Goal: Task Accomplishment & Management: Manage account settings

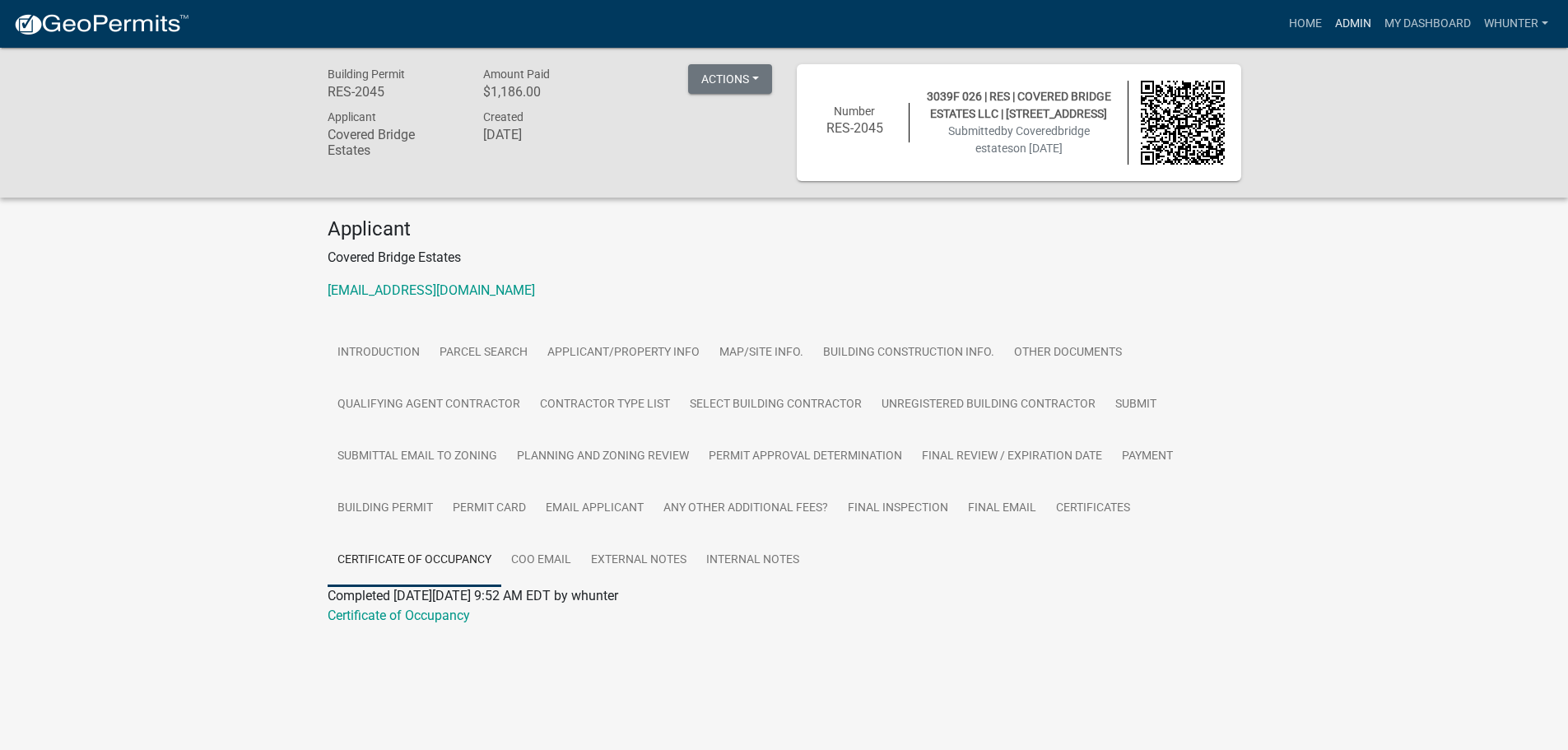
click at [1341, 28] on link "Admin" at bounding box center [1353, 24] width 49 height 32
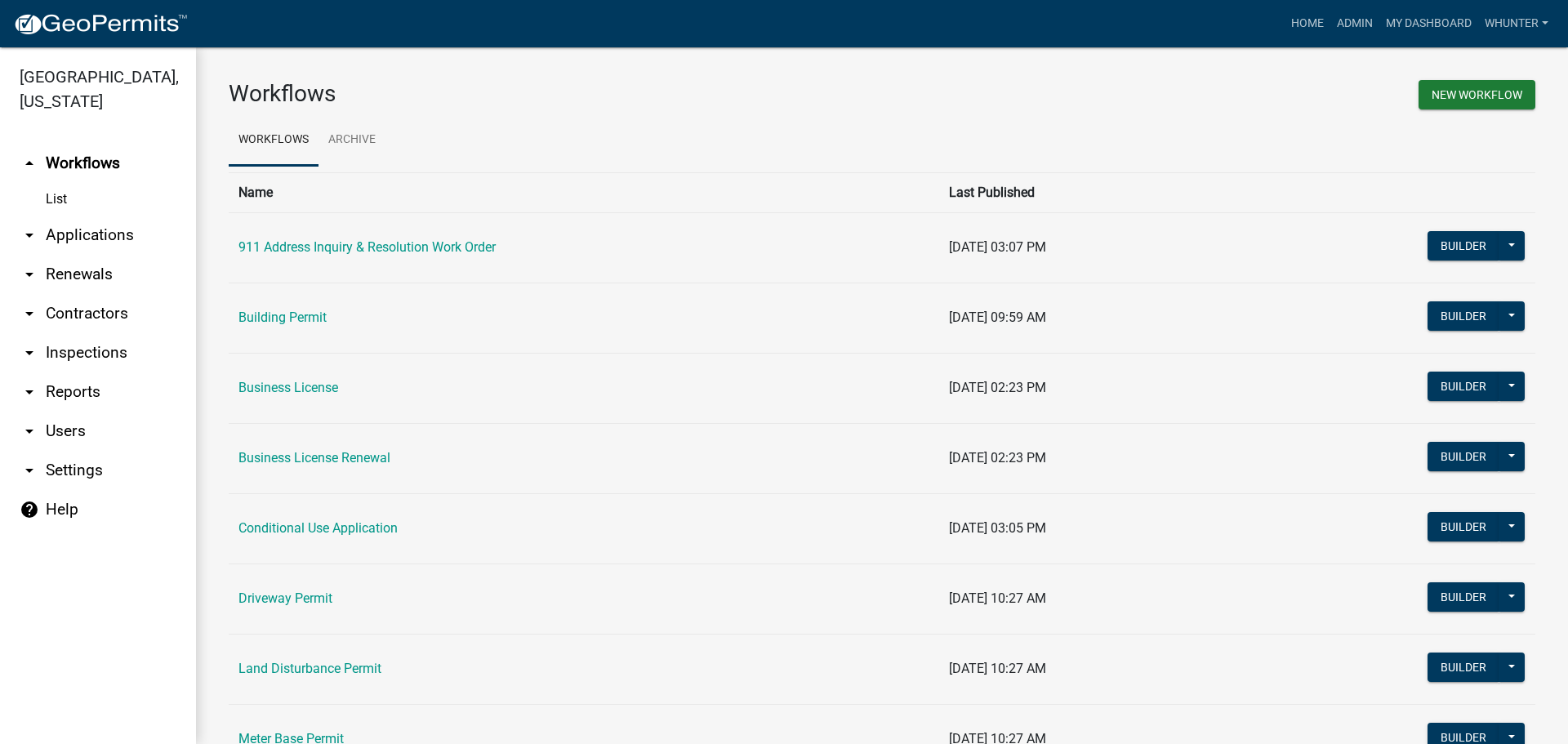
click at [140, 236] on link "arrow_drop_down Applications" at bounding box center [98, 236] width 196 height 39
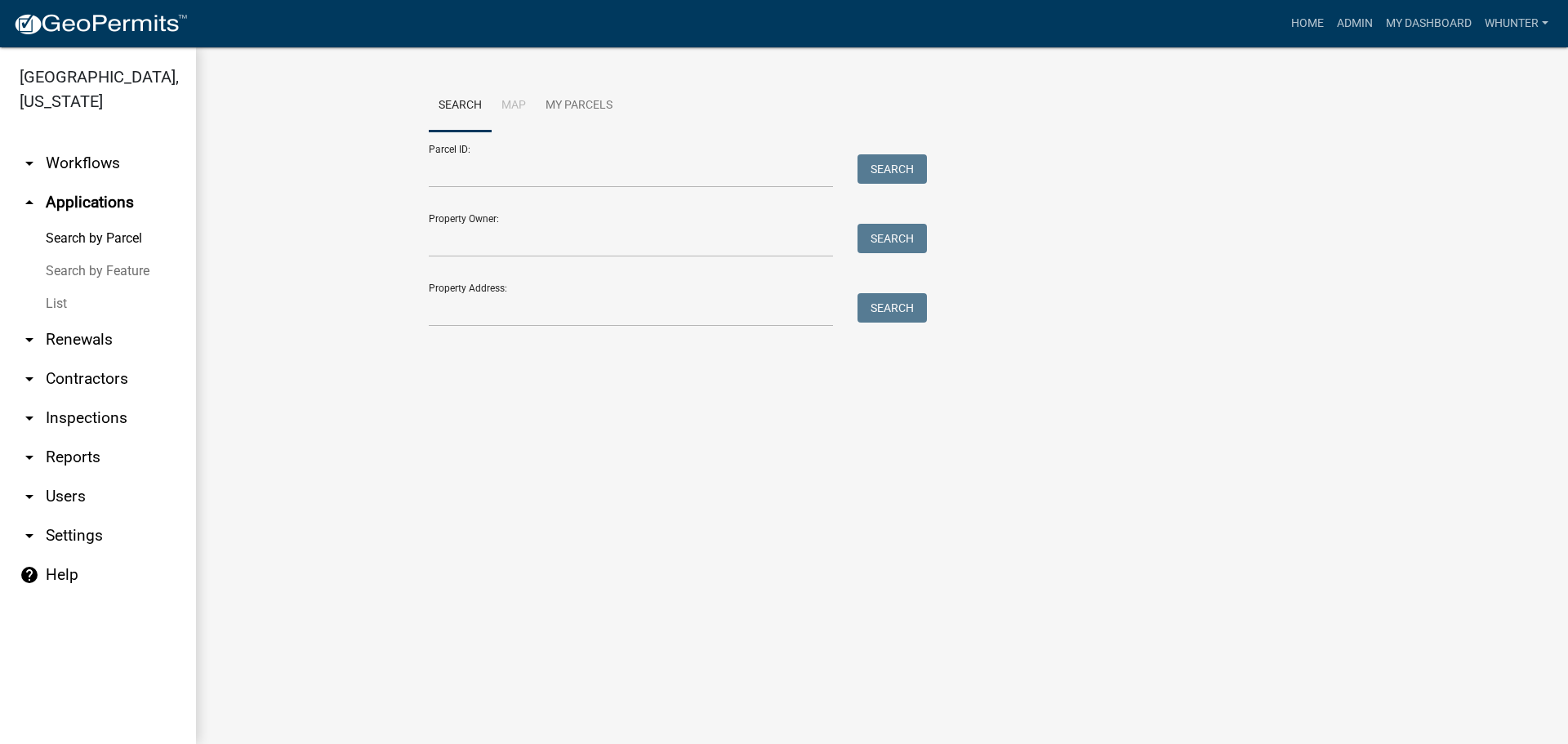
click at [108, 316] on link "List" at bounding box center [98, 303] width 196 height 32
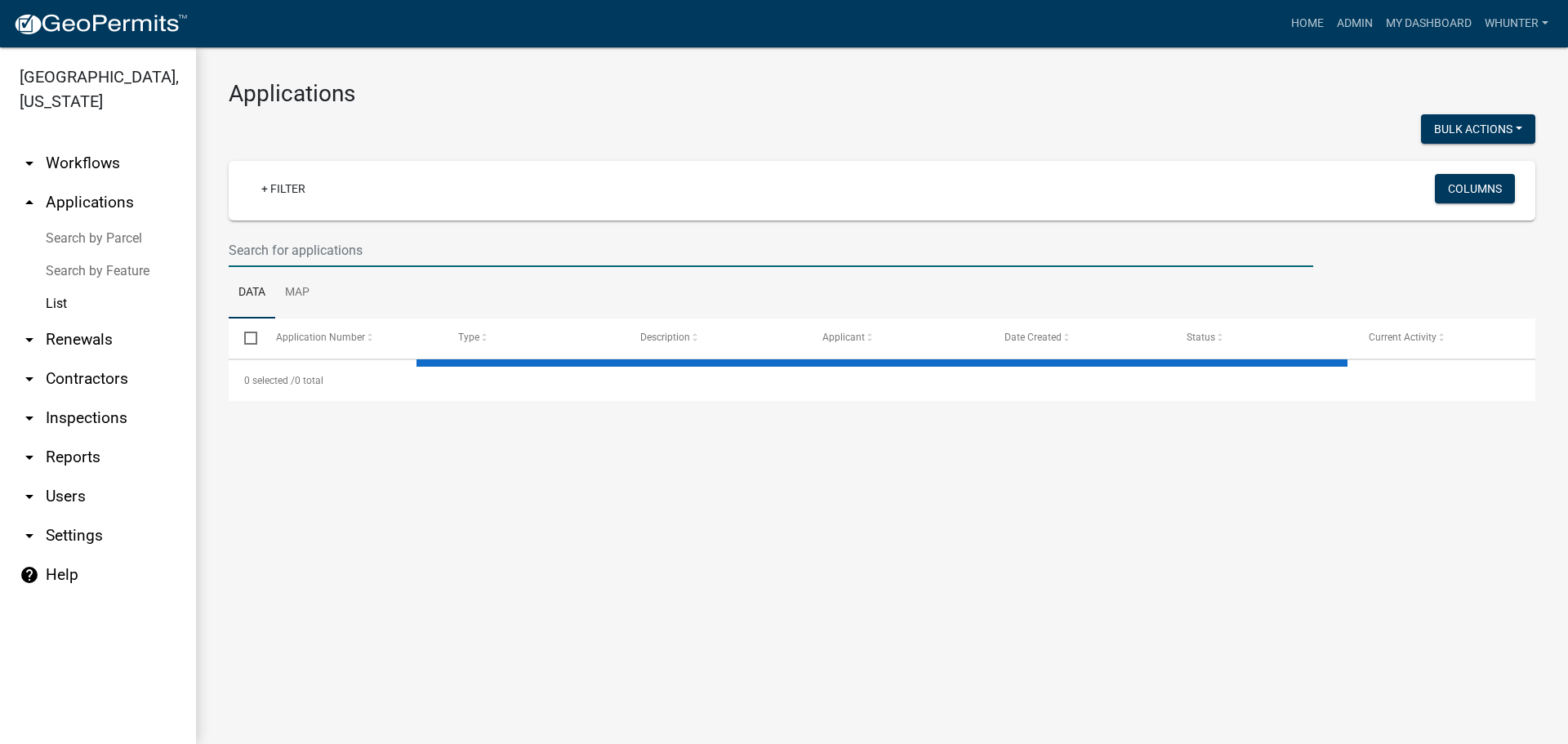
click at [374, 255] on input "text" at bounding box center [770, 250] width 1084 height 33
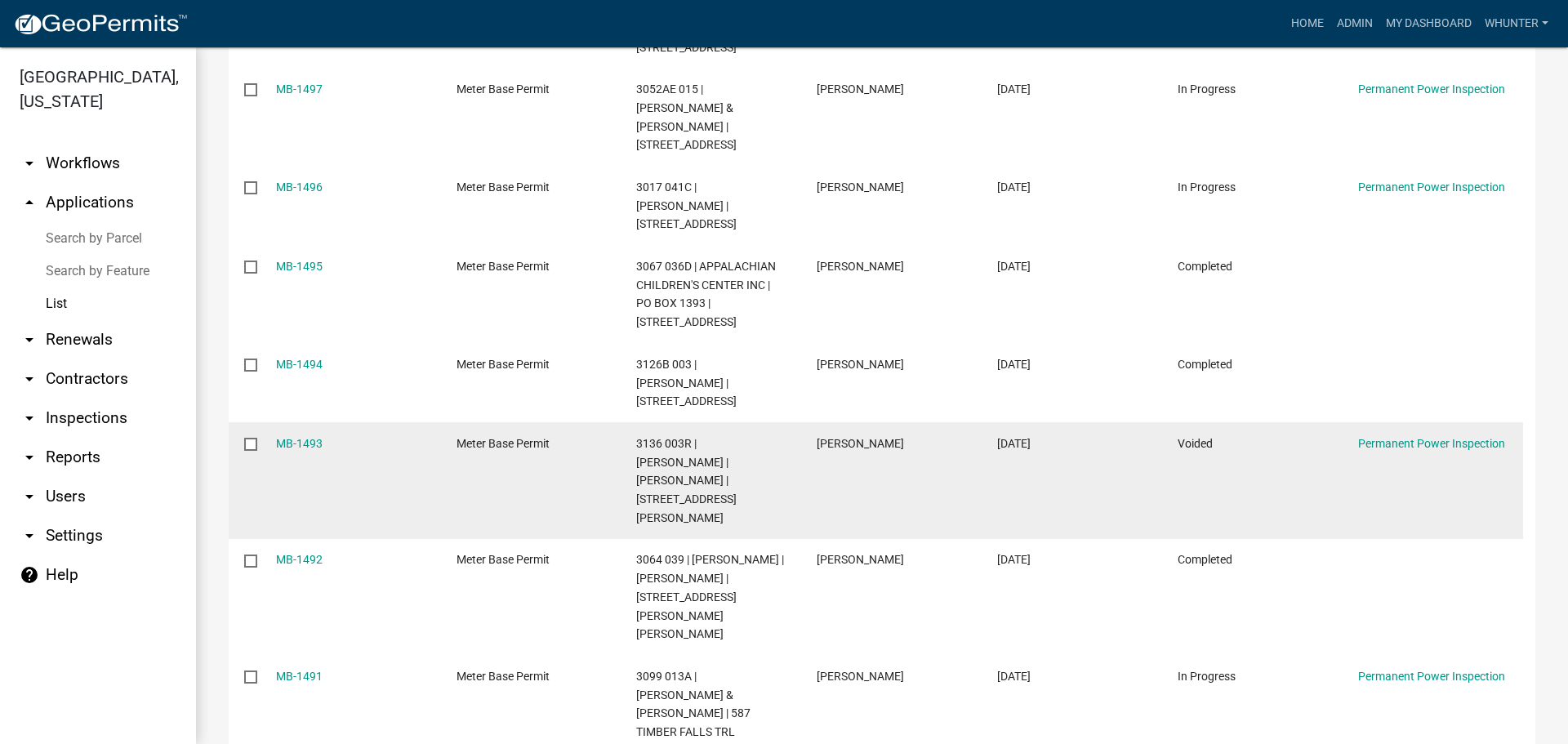
scroll to position [490, 0]
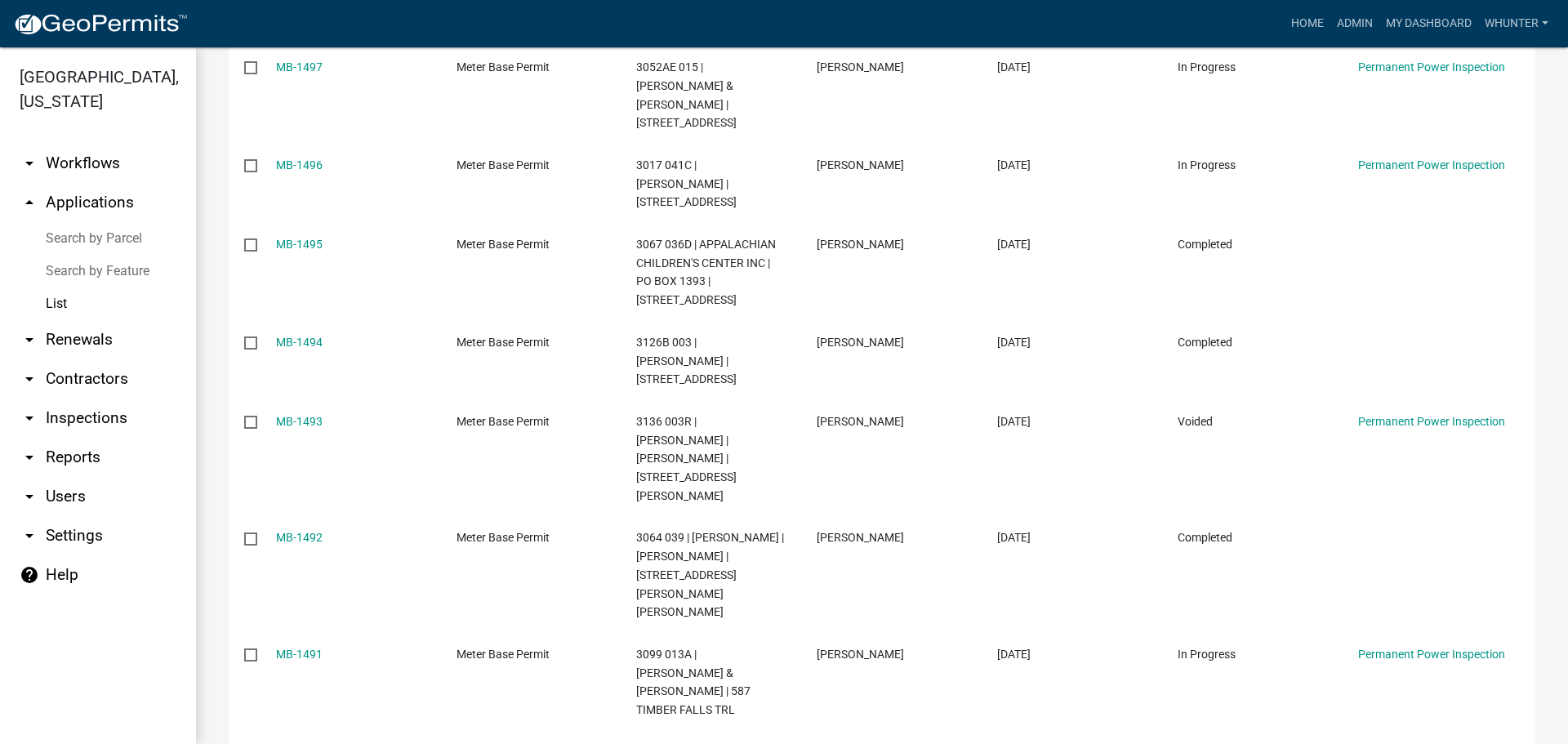
type input "mb-14"
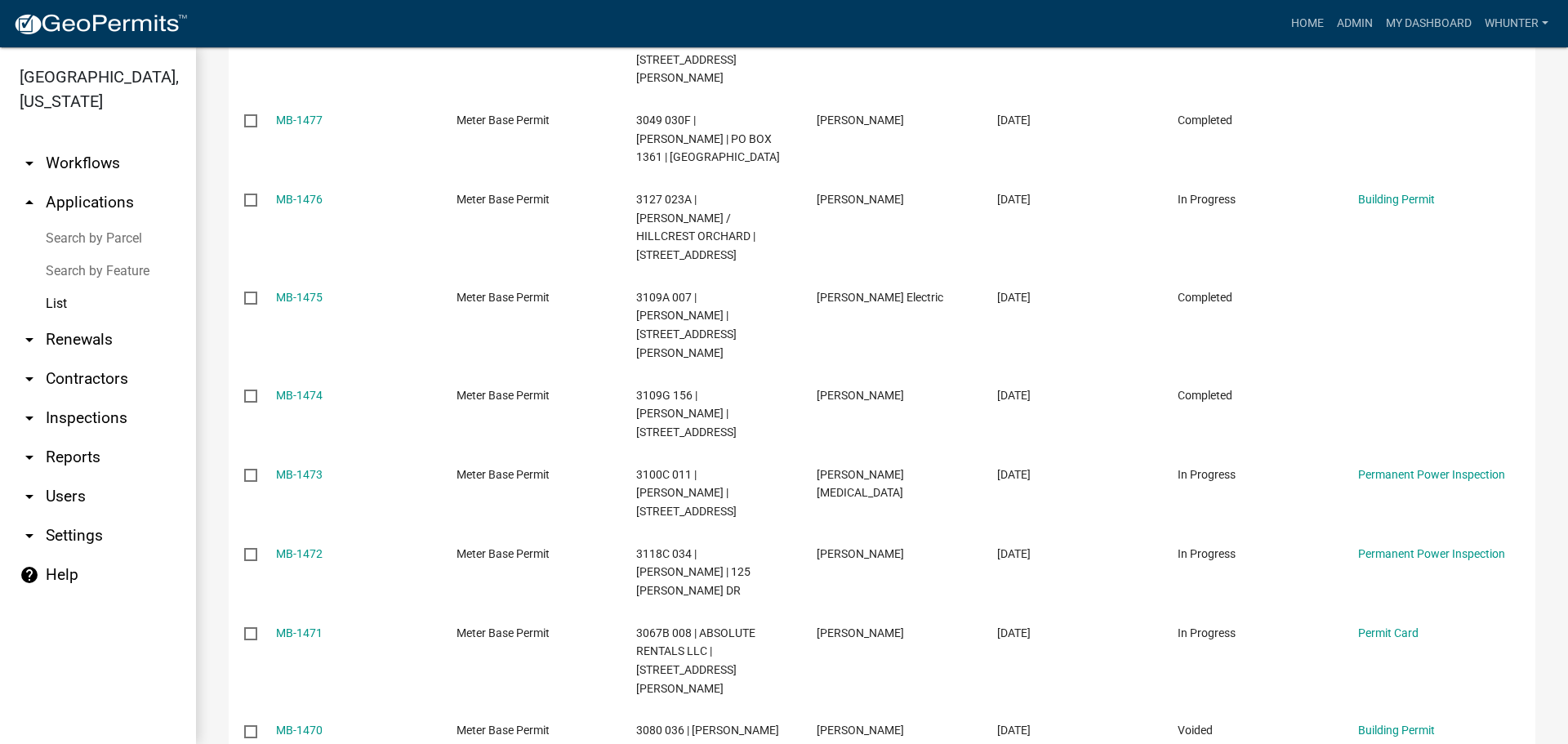
scroll to position [538, 0]
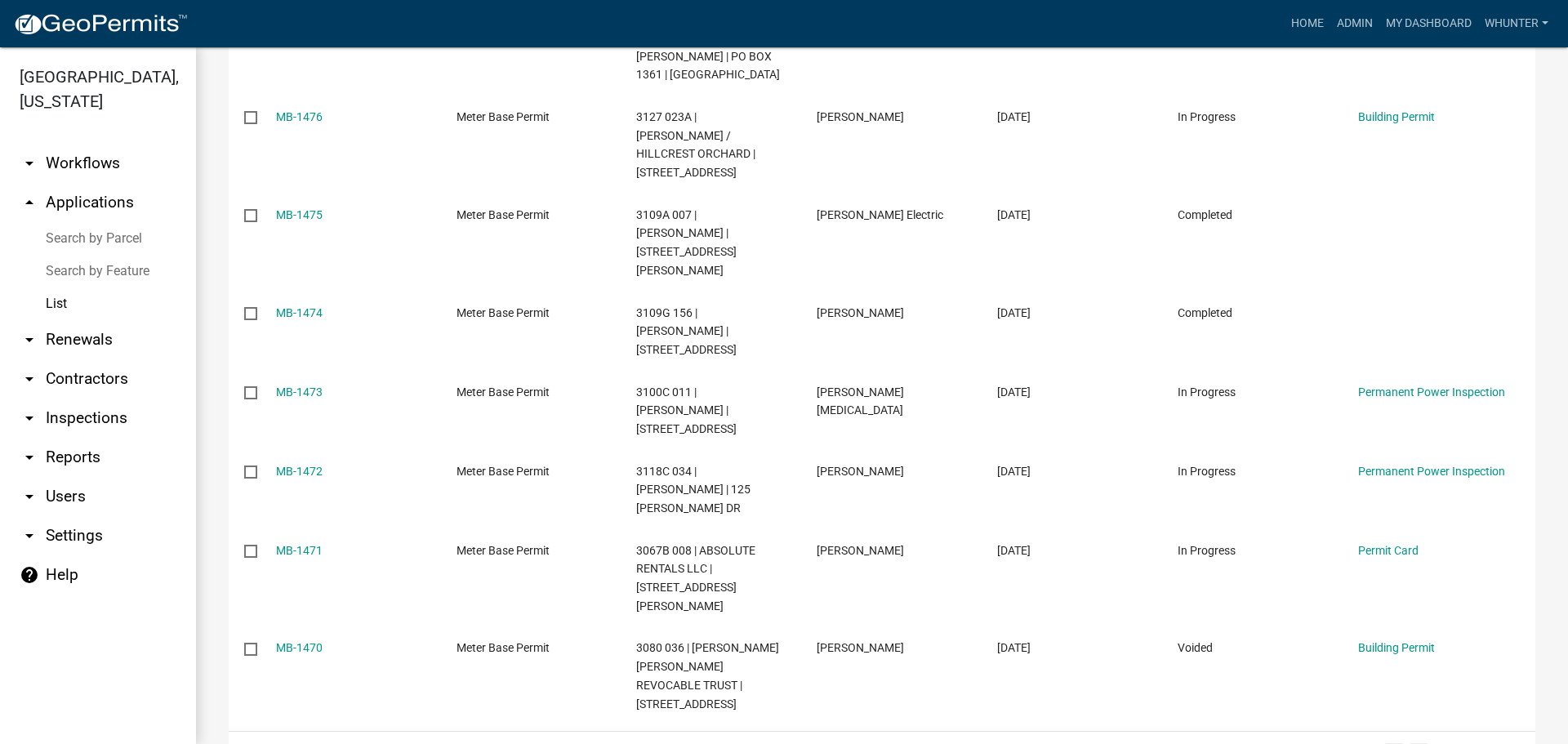
click at [1408, 743] on link "4" at bounding box center [1418, 752] width 20 height 18
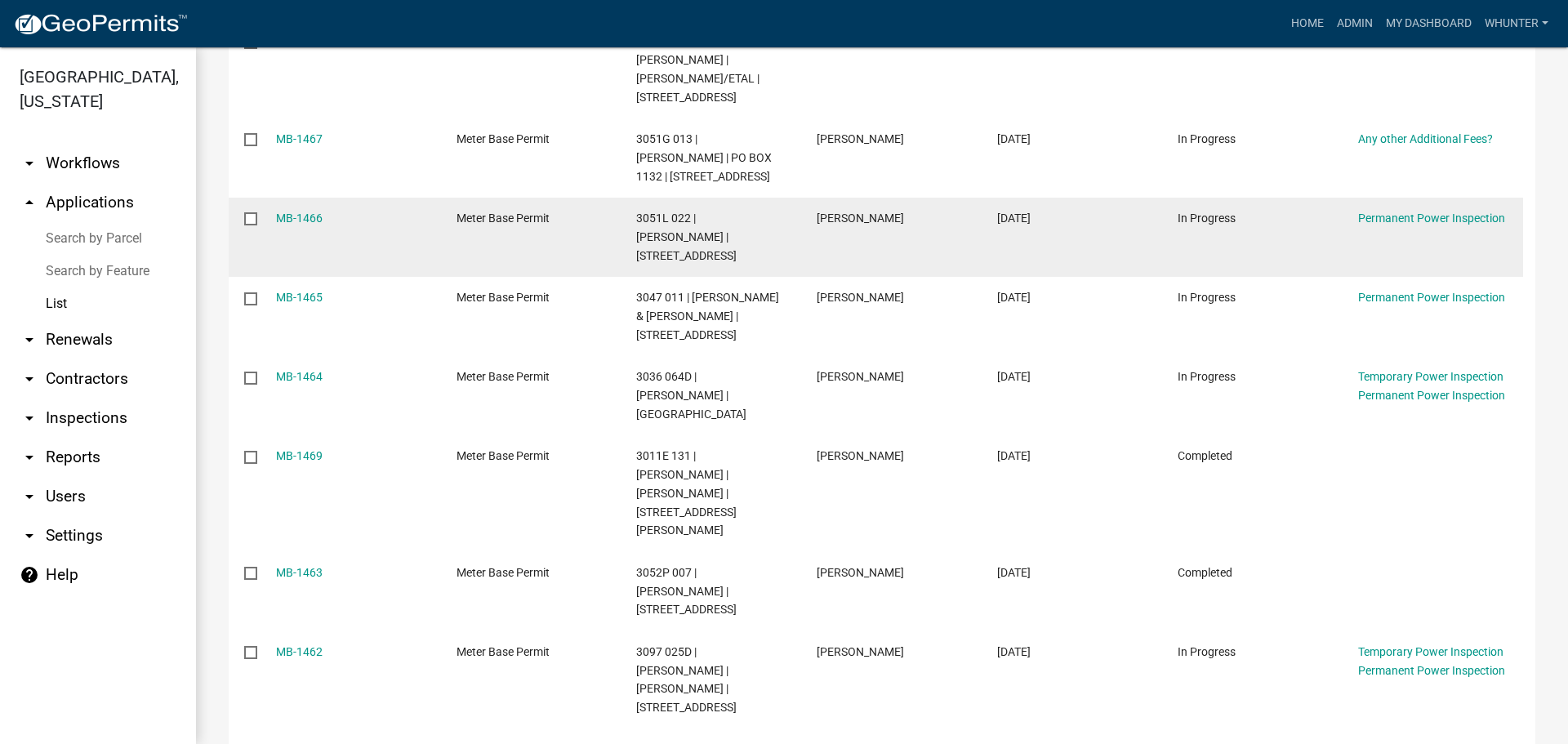
scroll to position [420, 0]
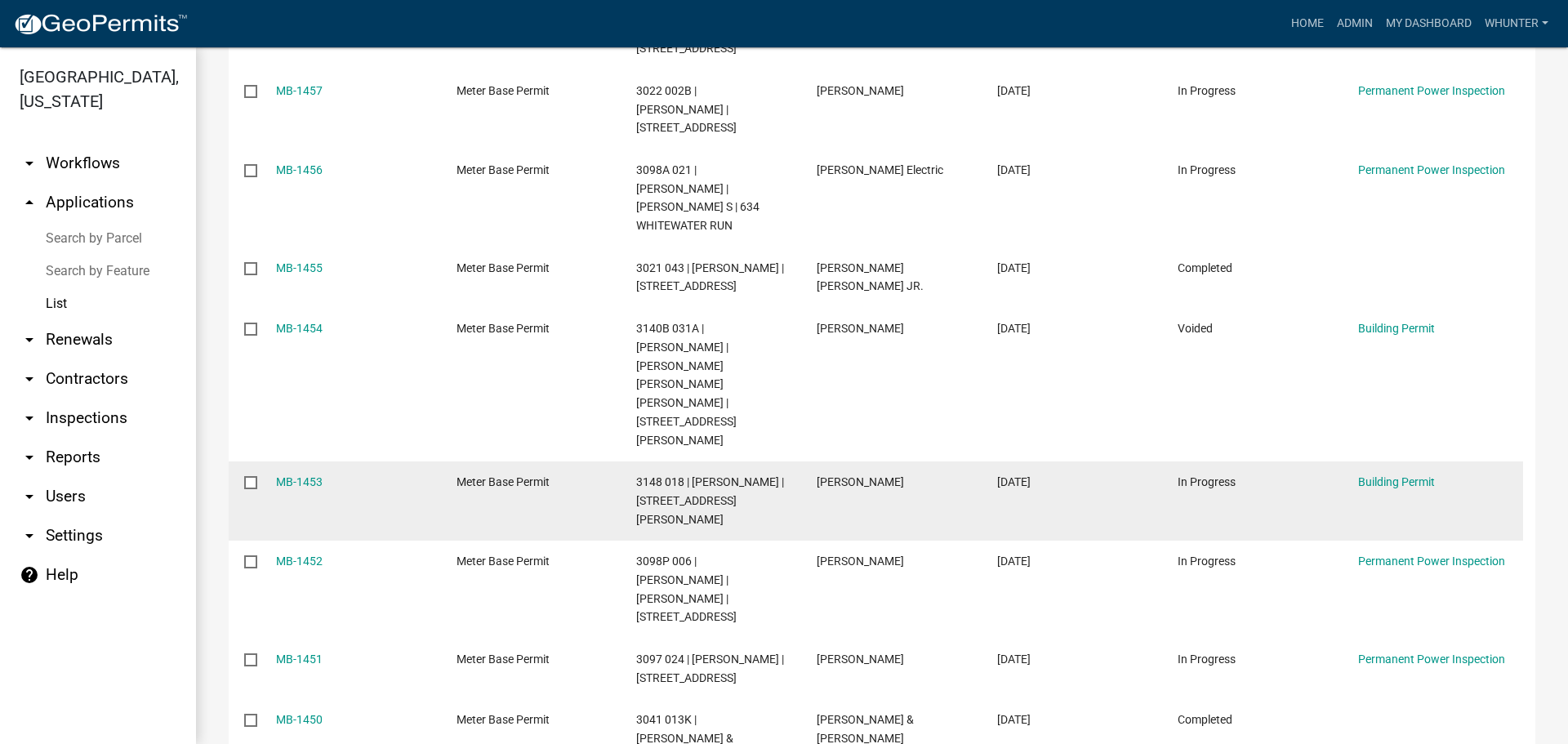
scroll to position [502, 0]
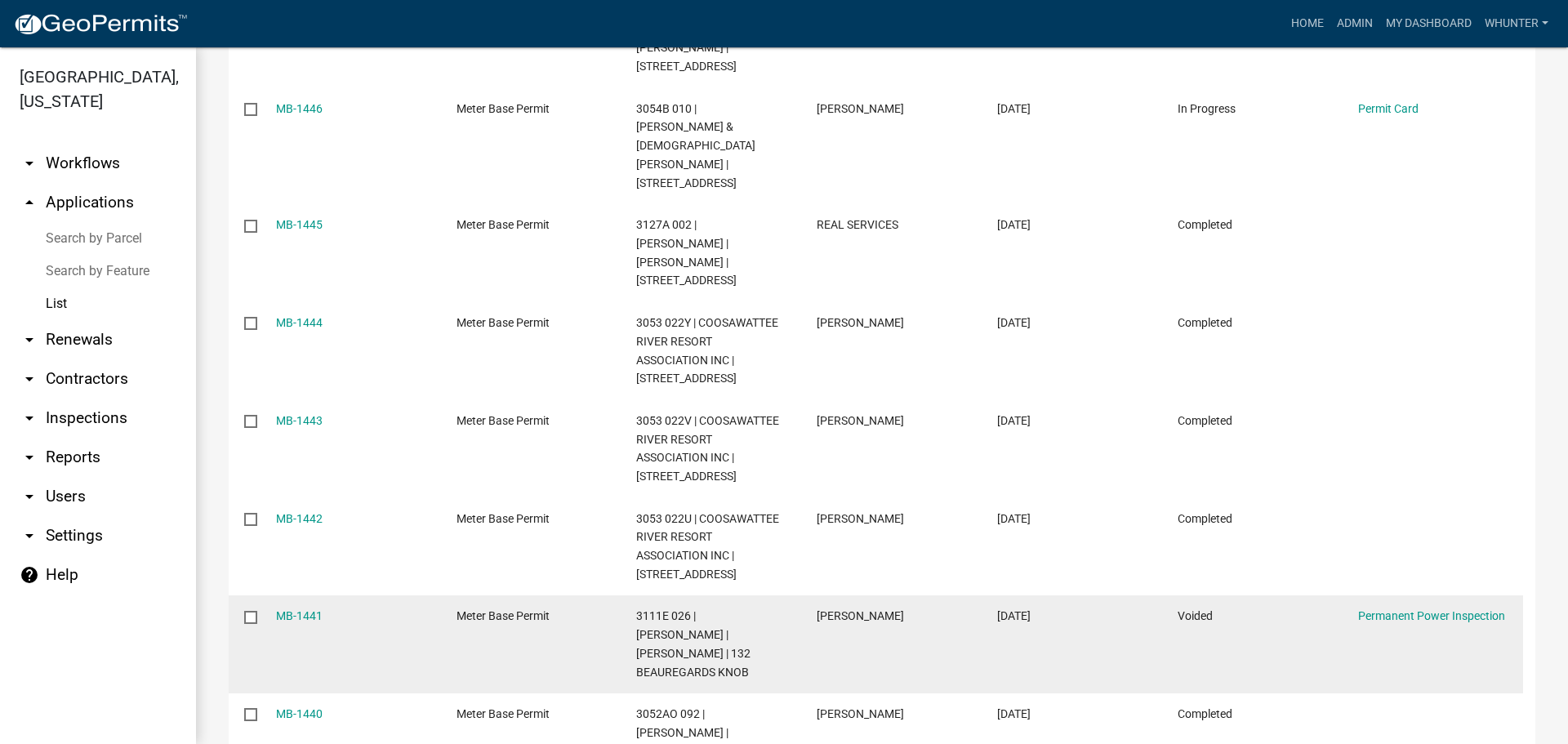
scroll to position [631, 0]
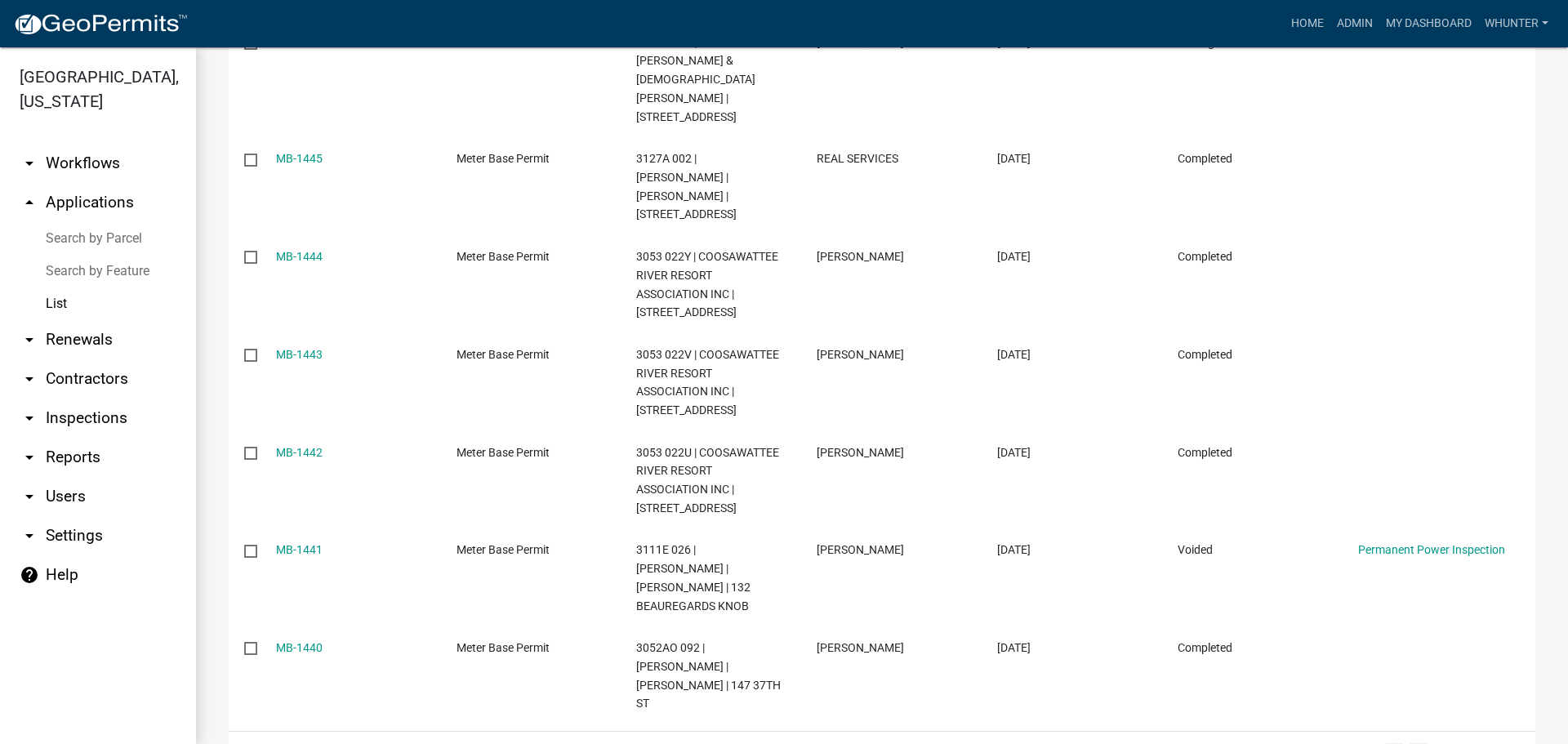
click at [1408, 743] on link "7" at bounding box center [1418, 752] width 20 height 18
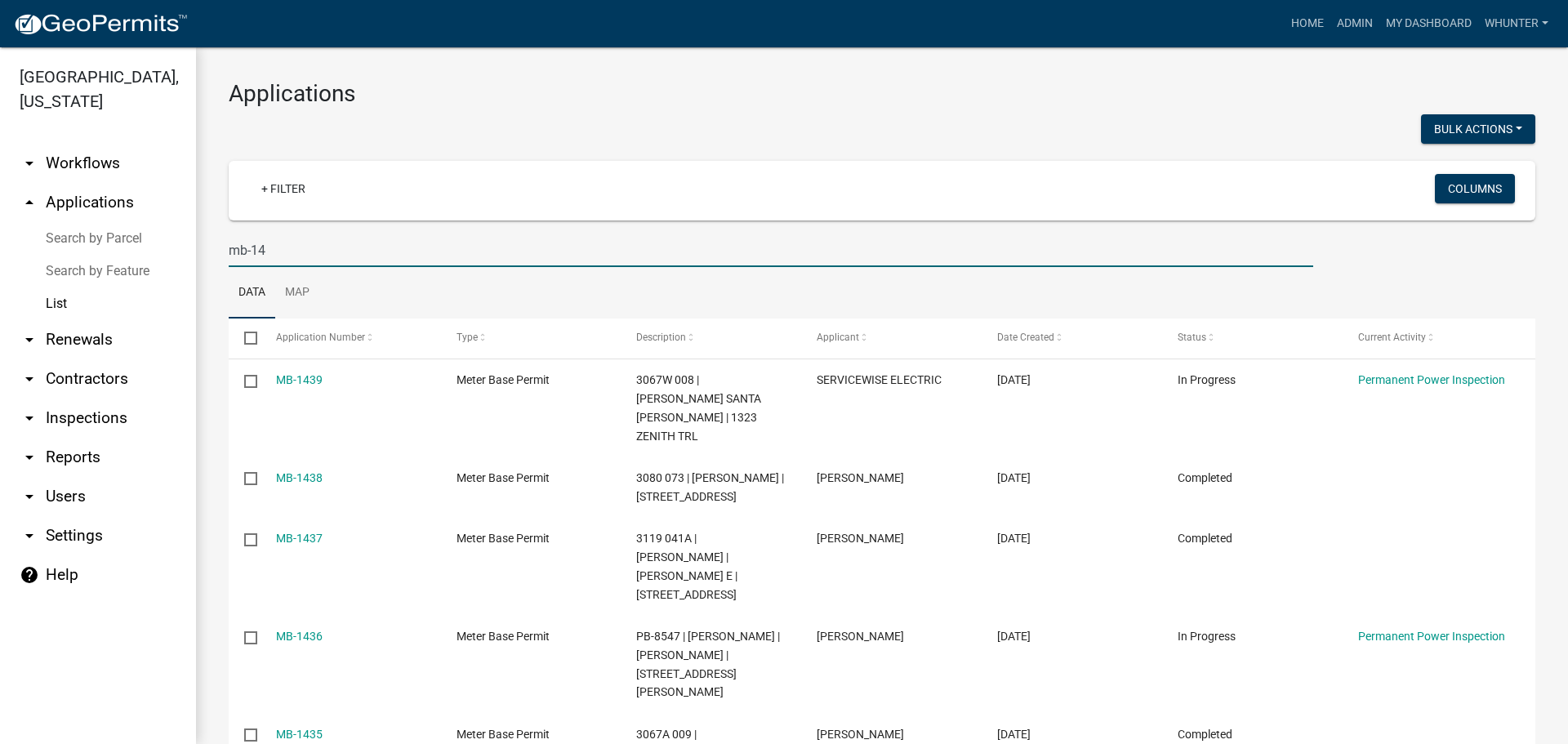
click at [581, 263] on input "mb-14" at bounding box center [770, 250] width 1084 height 33
